Goal: Transaction & Acquisition: Purchase product/service

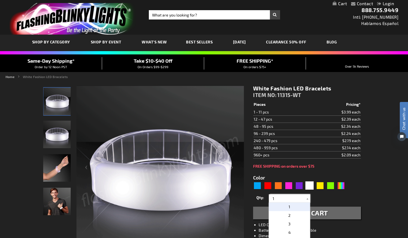
click at [300, 200] on input "1" at bounding box center [290, 199] width 40 height 8
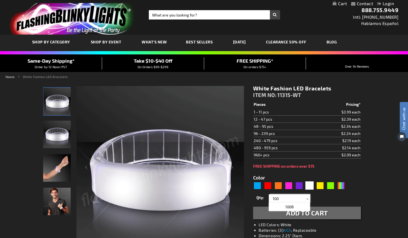
type input "100"
click at [349, 197] on div "Qty 1 2 3 4 5 6 7 8 9 10 11 12 24 36 48 60 72 84 96 108 120 132 144 156 168" at bounding box center [307, 198] width 108 height 11
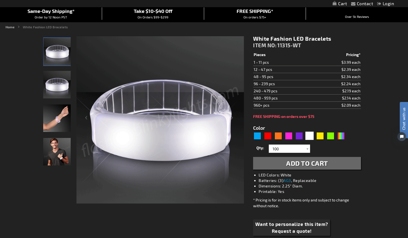
scroll to position [51, 0]
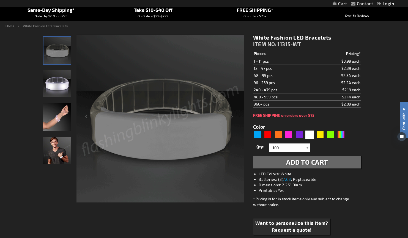
click at [324, 166] on span "Add to Cart" at bounding box center [307, 162] width 42 height 8
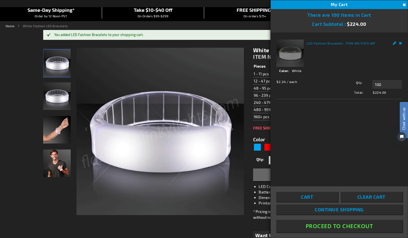
click at [61, 129] on img "Hand model wearing Light Up White LED Fashion Bracelets" at bounding box center [57, 130] width 28 height 28
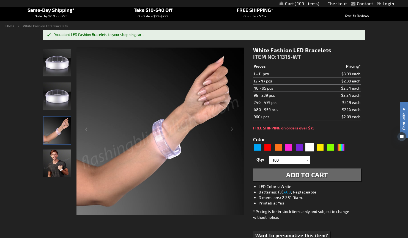
click at [58, 154] on img "Man wearing White LED Light Up Fashion Bracelets" at bounding box center [57, 164] width 28 height 28
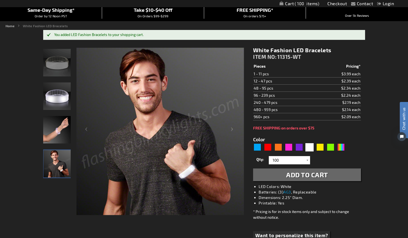
click at [61, 134] on img "Hand model wearing Light Up White LED Fashion Bracelets" at bounding box center [57, 130] width 28 height 28
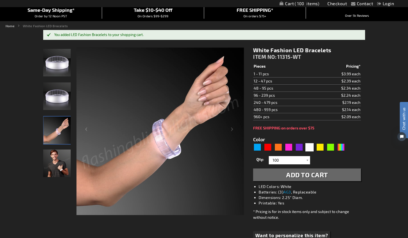
click at [61, 67] on img "White LED Light Up Fashion Bracelets" at bounding box center [57, 63] width 28 height 28
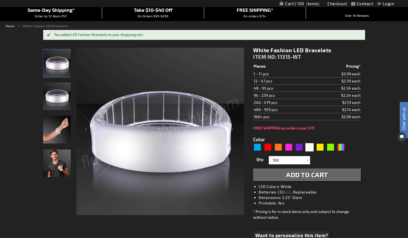
click at [61, 93] on img "White LED Light Up Fashion Bracelets" at bounding box center [57, 97] width 28 height 28
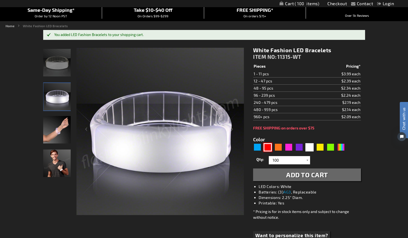
click at [266, 148] on div "Red" at bounding box center [268, 147] width 8 height 8
type input "5641"
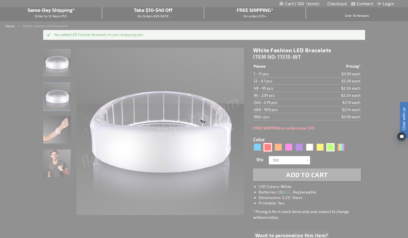
type input "11315-RD"
type input "Customize - Red Fashion LED Bracelets - ITEM NO: 11315-RD"
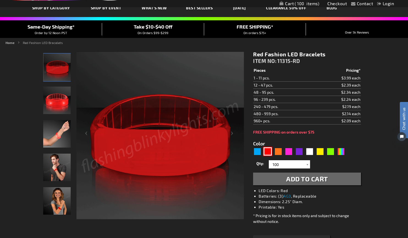
scroll to position [31, 0]
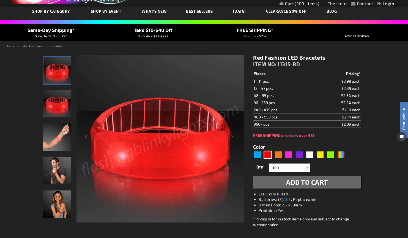
click at [315, 182] on span "Add to Cart" at bounding box center [307, 182] width 42 height 8
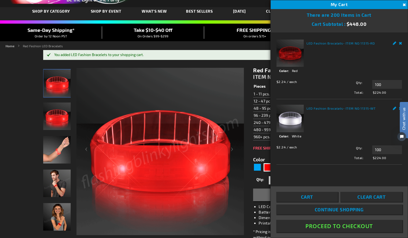
click at [399, 110] on div "Chat with us" at bounding box center [401, 127] width 14 height 39
click at [404, 110] on span "Chat with us" at bounding box center [404, 119] width 8 height 23
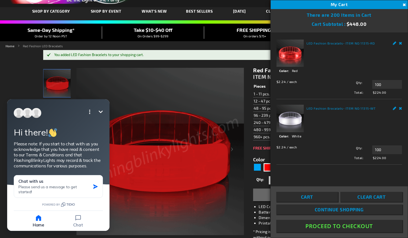
click at [401, 108] on link "Remove" at bounding box center [400, 108] width 3 height 6
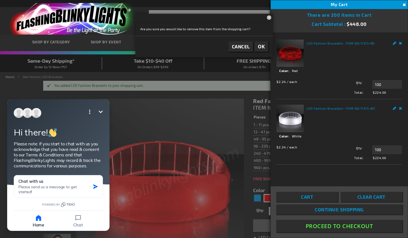
click at [401, 109] on link "Remove" at bounding box center [400, 108] width 3 height 6
click at [262, 48] on span "OK" at bounding box center [261, 46] width 7 height 6
click at [101, 111] on icon "Minimize" at bounding box center [100, 112] width 7 height 7
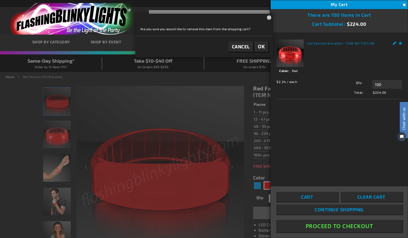
click at [341, 227] on button "Proceed To Checkout" at bounding box center [339, 226] width 126 height 12
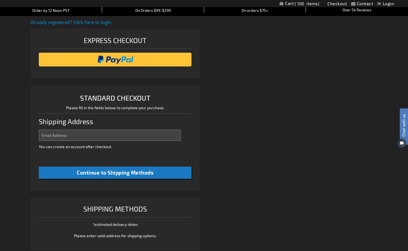
select select "US"
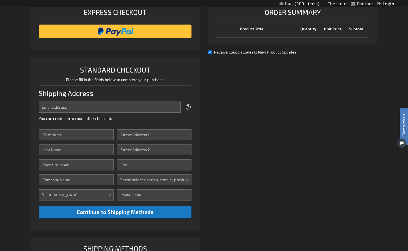
scroll to position [89, 0]
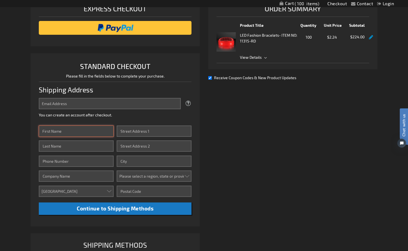
click at [102, 132] on input "First Name" at bounding box center [76, 130] width 75 height 11
type input "Jazmin"
type input "Saucedo"
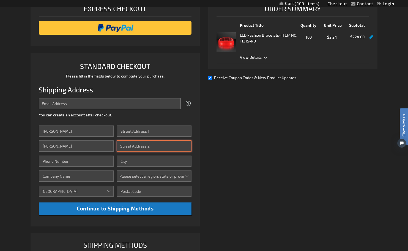
click at [141, 144] on input "Street Address: Line 2" at bounding box center [154, 145] width 75 height 11
click at [202, 115] on div "Express Checkout STANDARD CHECKOUT Please fill in the fields below to complete …" at bounding box center [117, 141] width 173 height 289
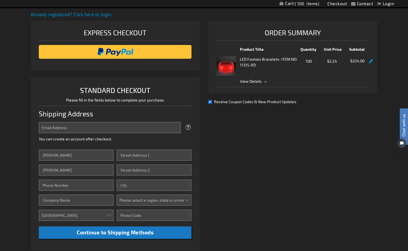
scroll to position [76, 0]
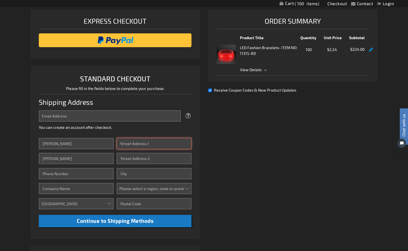
click at [159, 143] on input "Street Address: Line 1" at bounding box center [154, 143] width 75 height 11
paste input "9348 Civic Center Dr"
type input "9348 Civic Center Dr"
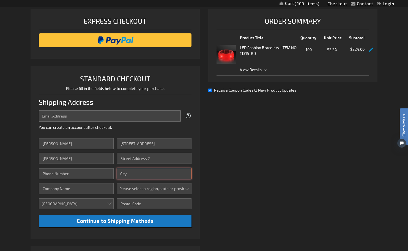
click at [143, 176] on input "City" at bounding box center [154, 173] width 75 height 11
type input "Beverly Hills"
click at [142, 190] on select "Please select a region, state or province. Alabama Alaska Arizona Arkansas Cali…" at bounding box center [154, 188] width 75 height 11
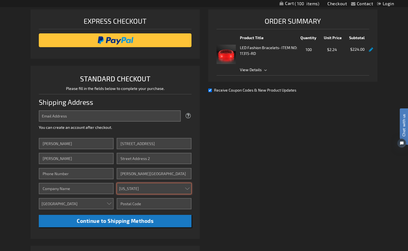
click at [117, 183] on select "Please select a region, state or province. Alabama Alaska Arizona Arkansas Cali…" at bounding box center [154, 188] width 75 height 11
click at [140, 187] on select "Please select a region, state or province. Alabama Alaska Arizona Arkansas Cali…" at bounding box center [154, 188] width 75 height 11
select select "12"
click at [117, 183] on select "Please select a region, state or province. Alabama Alaska Arizona Arkansas Cali…" at bounding box center [154, 188] width 75 height 11
click at [131, 205] on input "Zip/Postal Code" at bounding box center [154, 203] width 75 height 11
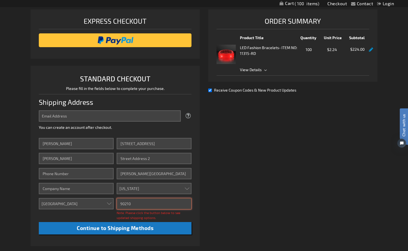
type input "90210"
click at [95, 190] on input "Company" at bounding box center [76, 188] width 75 height 11
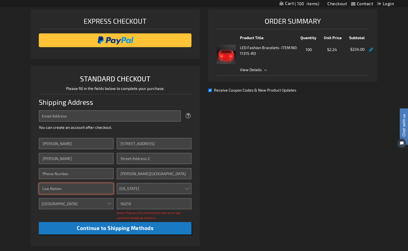
type input "Live Nation"
click at [199, 205] on li "STANDARD CHECKOUT Please fill in the fields below to complete your purchase. Sh…" at bounding box center [115, 156] width 169 height 180
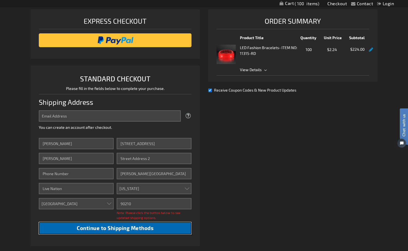
click at [150, 228] on span "Continue to Shipping Methods" at bounding box center [115, 227] width 77 height 6
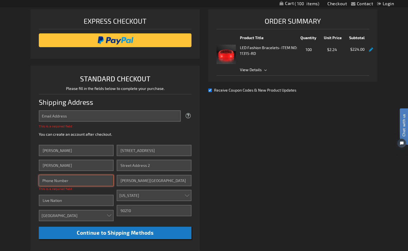
click at [87, 182] on input "Phone Number" at bounding box center [76, 180] width 75 height 11
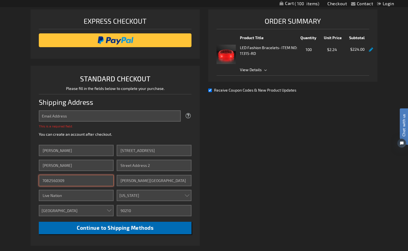
type input "7082560309"
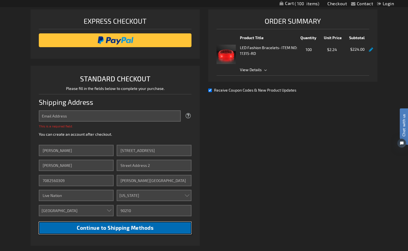
click at [107, 229] on span "Continue to Shipping Methods" at bounding box center [115, 227] width 77 height 6
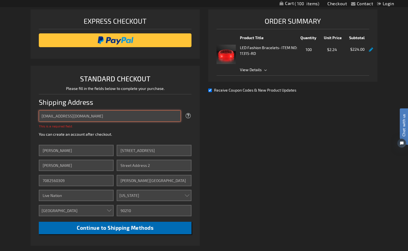
type input "[EMAIL_ADDRESS][DOMAIN_NAME]"
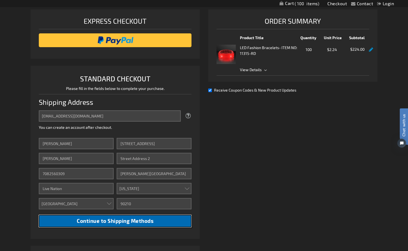
click at [141, 227] on li "STANDARD CHECKOUT Please fill in the fields below to complete your purchase. Sh…" at bounding box center [115, 152] width 169 height 173
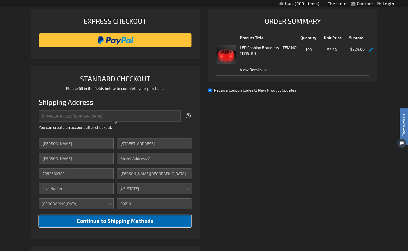
click at [134, 223] on span "Continue to Shipping Methods" at bounding box center [115, 220] width 77 height 6
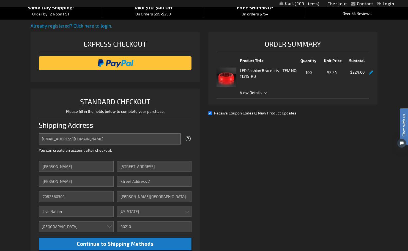
scroll to position [55, 0]
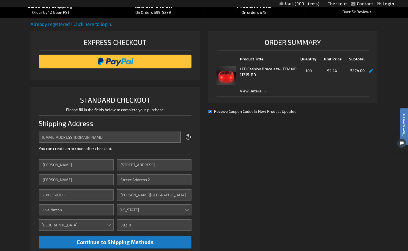
click at [210, 112] on input "Receive Coupon Codes & New Product Updates" at bounding box center [210, 112] width 4 height 4
checkbox input "false"
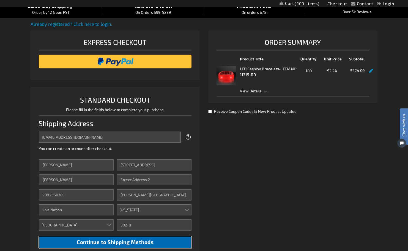
click at [166, 238] on button "Continue to Shipping Methods" at bounding box center [115, 242] width 153 height 12
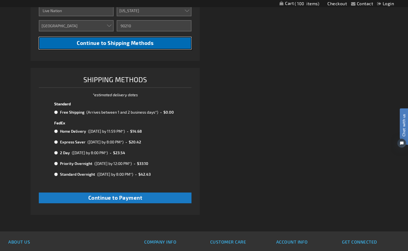
scroll to position [254, 0]
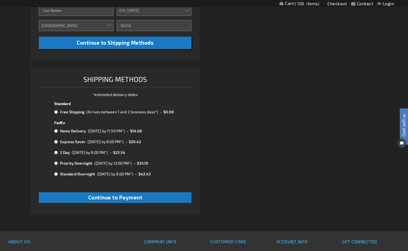
click at [56, 164] on input "radio" at bounding box center [56, 163] width 4 height 4
radio input "true"
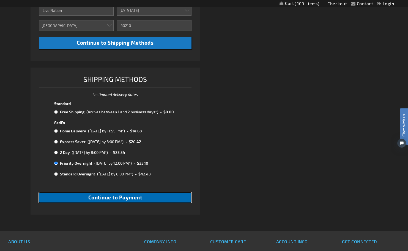
click at [138, 198] on span "Continue to Payment" at bounding box center [115, 197] width 54 height 6
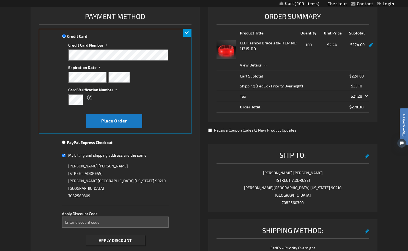
scroll to position [78, 0]
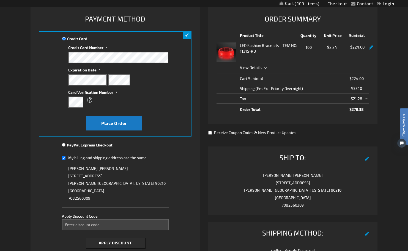
click at [127, 98] on div "What is this?" at bounding box center [115, 100] width 95 height 10
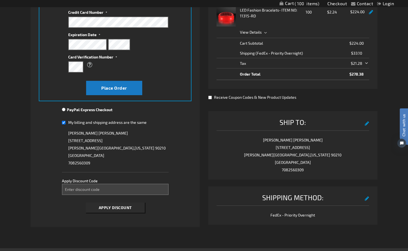
scroll to position [115, 0]
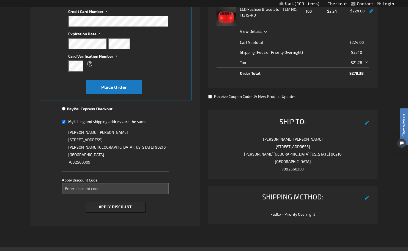
click at [64, 122] on input "My billing and shipping address are the same" at bounding box center [64, 121] width 4 height 11
checkbox input "false"
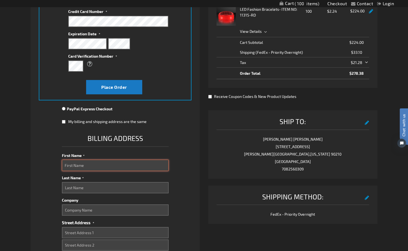
click at [84, 167] on input "First Name" at bounding box center [115, 164] width 107 height 11
type input "Fabi"
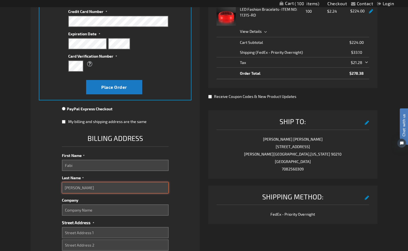
type input "Kulick"
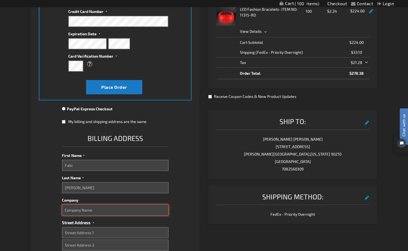
click at [91, 209] on input "Company" at bounding box center [115, 209] width 107 height 11
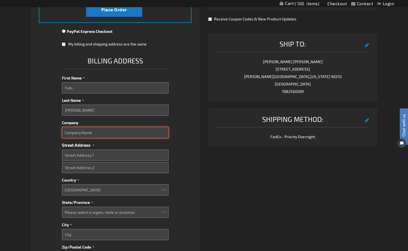
scroll to position [194, 0]
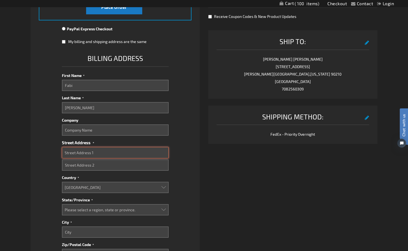
click at [98, 151] on input "Street Address: Line 1" at bounding box center [115, 152] width 107 height 11
paste input "888 Westheimer Rd"
type input "888 Westheimer Rd"
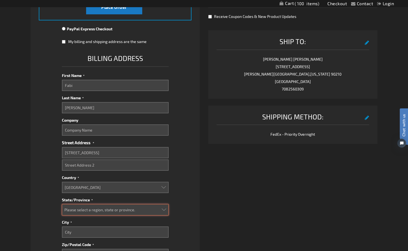
click at [87, 206] on select "Please select a region, state or province. Alabama Alaska Arizona Arkansas Cali…" at bounding box center [115, 209] width 107 height 11
select select "57"
click at [62, 204] on select "Please select a region, state or province. Alabama Alaska Arizona Arkansas Cali…" at bounding box center [115, 209] width 107 height 11
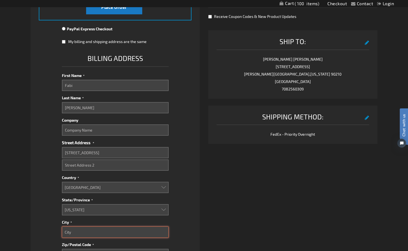
click at [75, 233] on input "City" at bounding box center [115, 231] width 107 height 11
paste input "Houston"
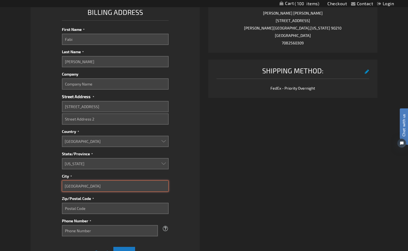
scroll to position [250, 0]
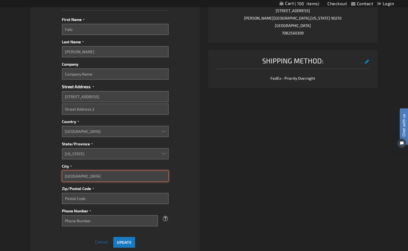
type input "Houston"
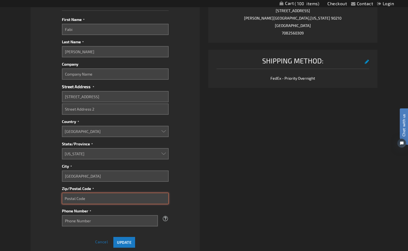
click at [100, 200] on input "Zip/Postal Code" at bounding box center [115, 197] width 107 height 11
paste input "77006"
type input "77006"
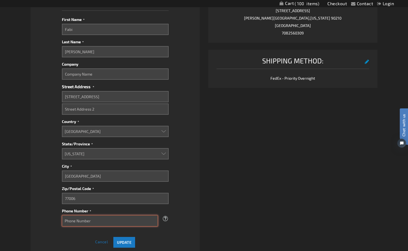
click at [101, 220] on input "Phone Number" at bounding box center [110, 220] width 96 height 11
type input "6462677656"
click at [121, 238] on span "Update" at bounding box center [124, 241] width 15 height 5
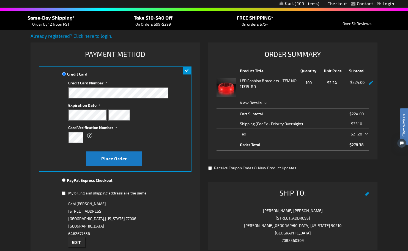
scroll to position [43, 0]
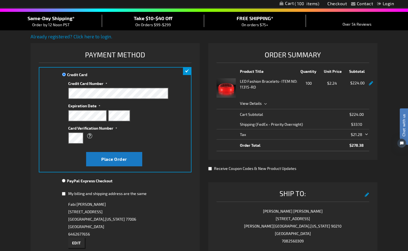
click at [371, 84] on link at bounding box center [371, 83] width 4 height 5
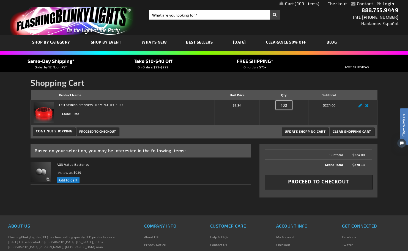
click at [287, 105] on input "100" at bounding box center [284, 104] width 17 height 9
drag, startPoint x: 288, startPoint y: 104, endPoint x: 274, endPoint y: 104, distance: 14.0
click at [274, 104] on div "Qty 100" at bounding box center [284, 106] width 44 height 9
type input "80"
click at [316, 132] on span "Update Shopping Cart" at bounding box center [305, 131] width 41 height 4
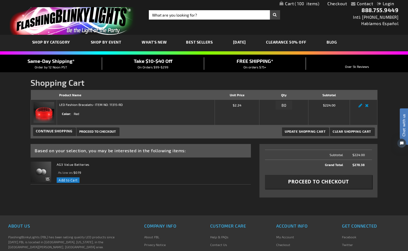
click at [383, 139] on div "Contact Compare Products Checkout Login Skip to Content My Cart 100 100 items M…" at bounding box center [204, 174] width 408 height 349
click at [323, 184] on span "Proceed to Checkout" at bounding box center [318, 181] width 61 height 7
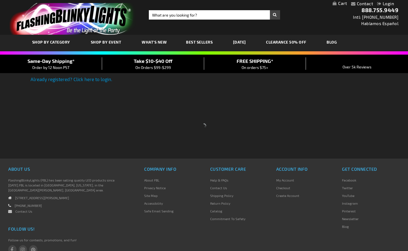
scroll to position [4, 0]
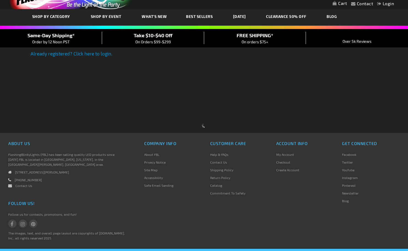
select select "US"
select select "12"
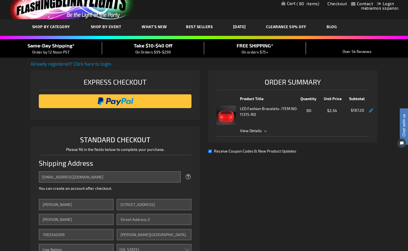
scroll to position [16, 0]
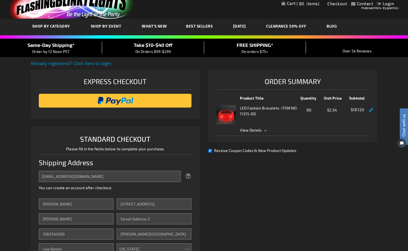
click at [265, 129] on span "View Details" at bounding box center [304, 130] width 129 height 6
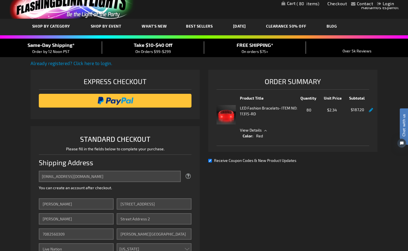
click at [211, 161] on input "Receive Coupon Codes & New Product Updates" at bounding box center [210, 161] width 4 height 4
checkbox input "false"
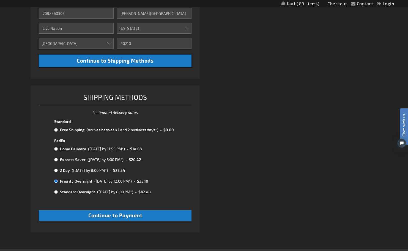
scroll to position [238, 0]
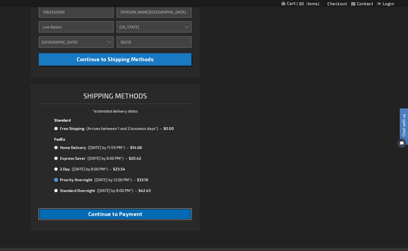
click at [151, 214] on button "Continue to Payment" at bounding box center [115, 213] width 153 height 11
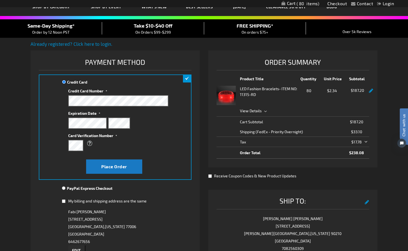
scroll to position [35, 0]
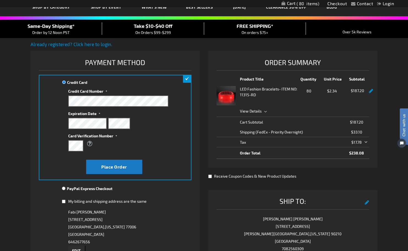
click at [124, 145] on div "What is this?" at bounding box center [115, 143] width 95 height 10
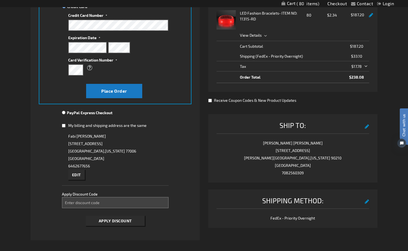
scroll to position [100, 0]
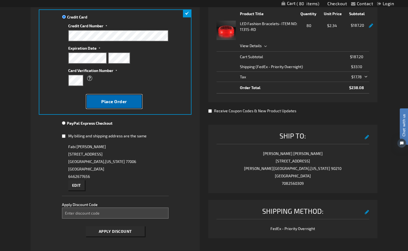
click at [133, 99] on button "Place Order" at bounding box center [114, 101] width 56 height 14
